Goal: Task Accomplishment & Management: Manage account settings

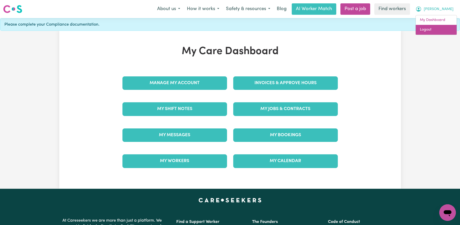
click at [432, 31] on link "Logout" at bounding box center [436, 30] width 41 height 10
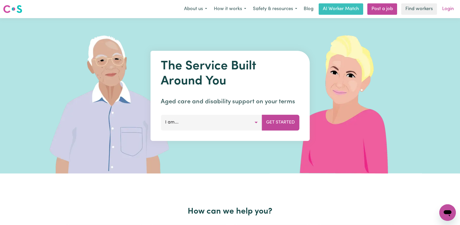
click at [445, 9] on link "Login" at bounding box center [448, 8] width 18 height 11
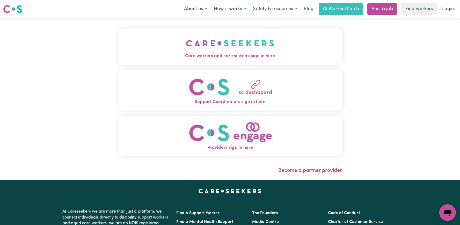
click at [215, 37] on img "Care workers and care seekers sign in here" at bounding box center [230, 43] width 88 height 19
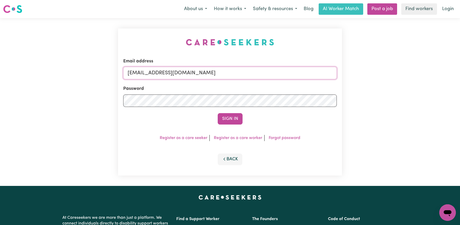
drag, startPoint x: 314, startPoint y: 74, endPoint x: 156, endPoint y: 74, distance: 158.5
click at [156, 74] on input "[EMAIL_ADDRESS][DOMAIN_NAME]" at bounding box center [230, 73] width 214 height 12
type input "[EMAIL_ADDRESS][DOMAIN_NAME]"
click at [218, 113] on button "Sign In" at bounding box center [230, 118] width 25 height 11
